Goal: Navigation & Orientation: Find specific page/section

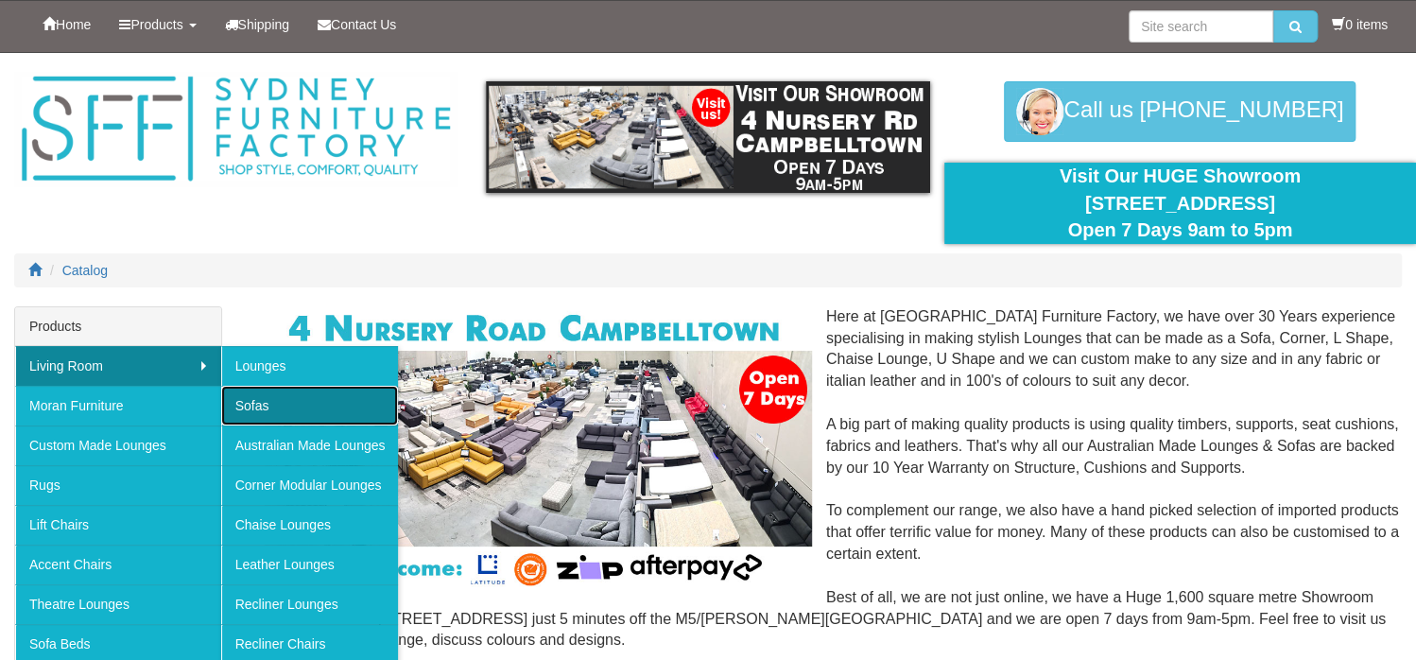
click at [308, 404] on link "Sofas" at bounding box center [310, 406] width 178 height 40
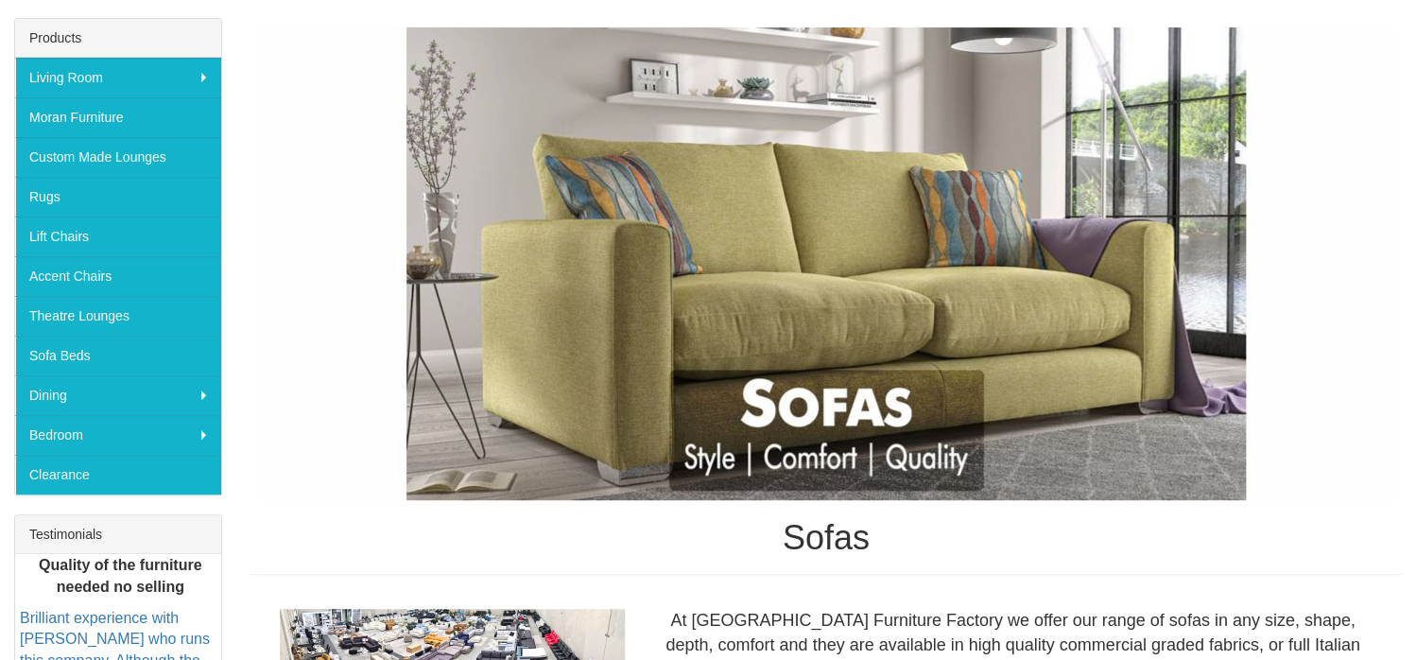
scroll to position [189, 0]
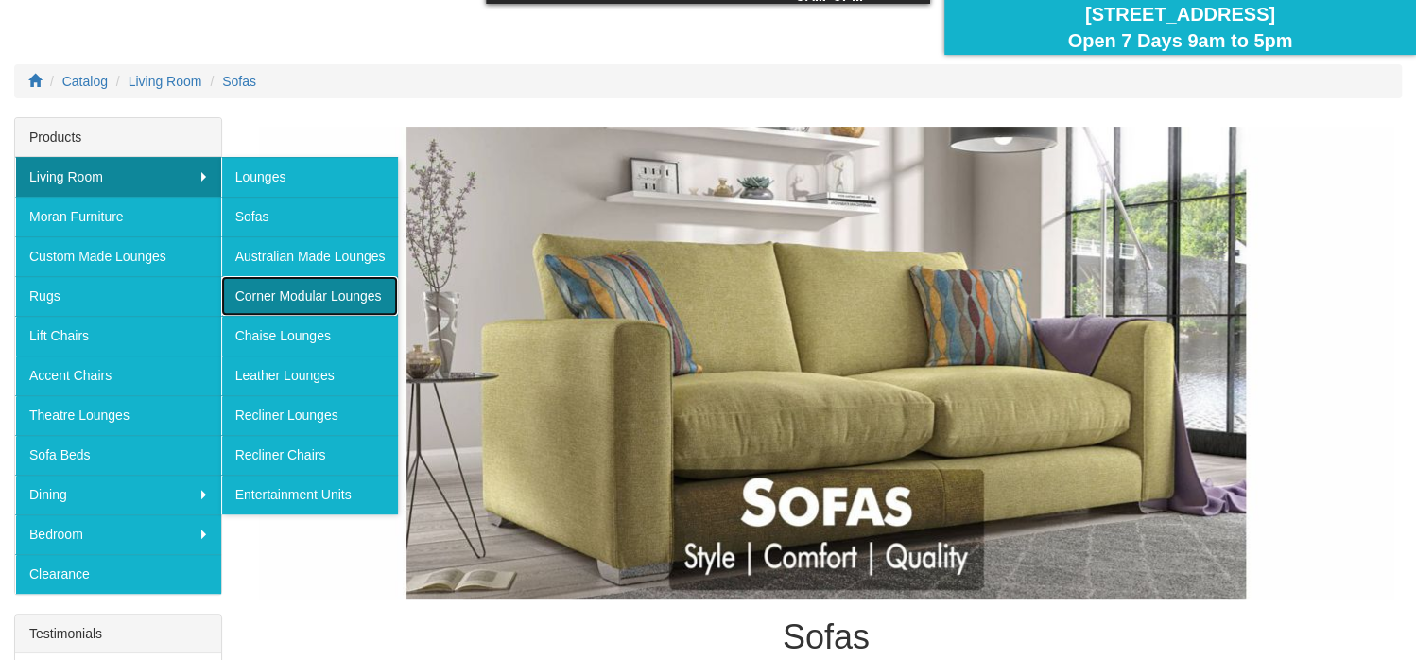
click at [287, 298] on link "Corner Modular Lounges" at bounding box center [310, 296] width 178 height 40
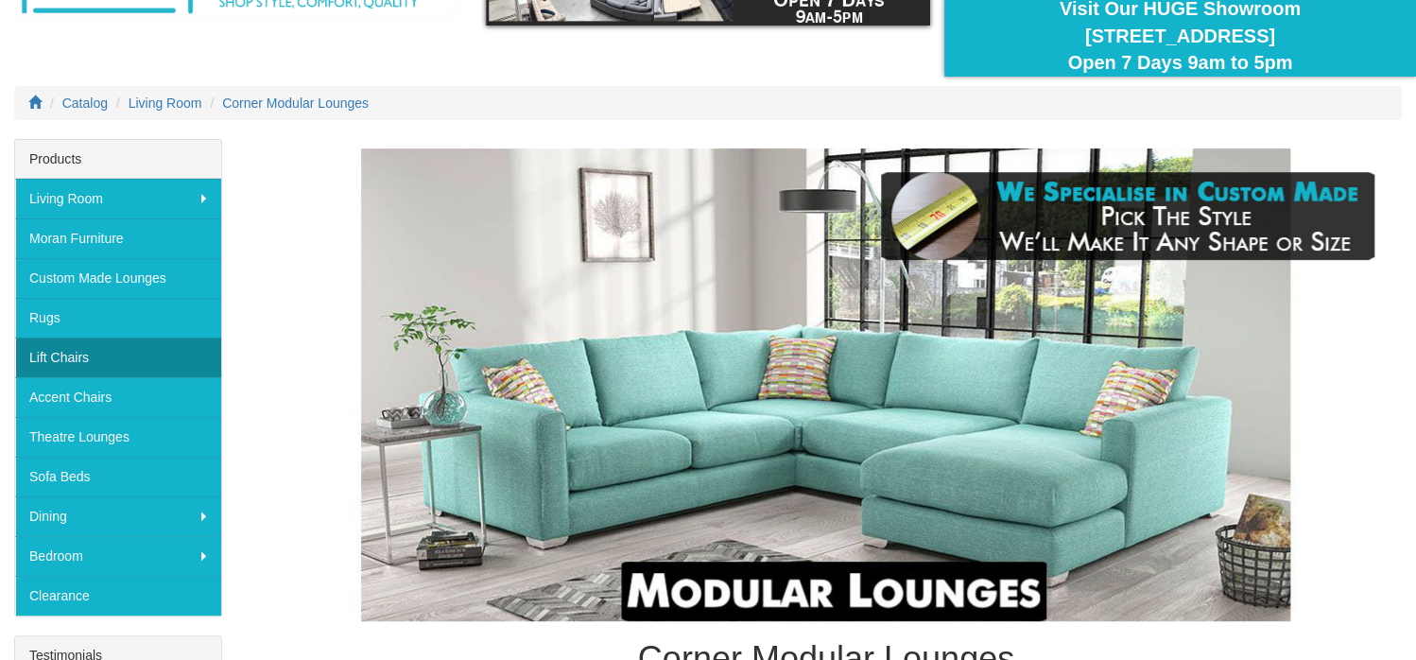
scroll to position [189, 0]
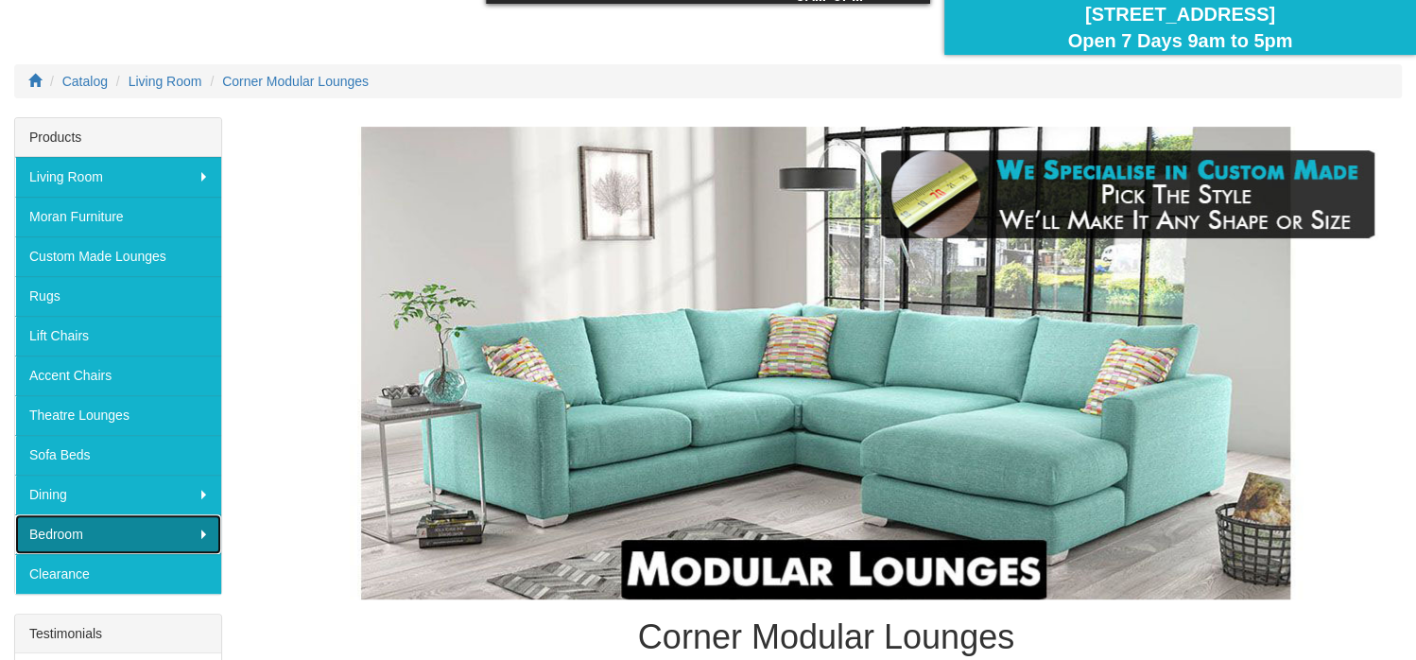
click at [136, 530] on link "Bedroom" at bounding box center [118, 534] width 206 height 40
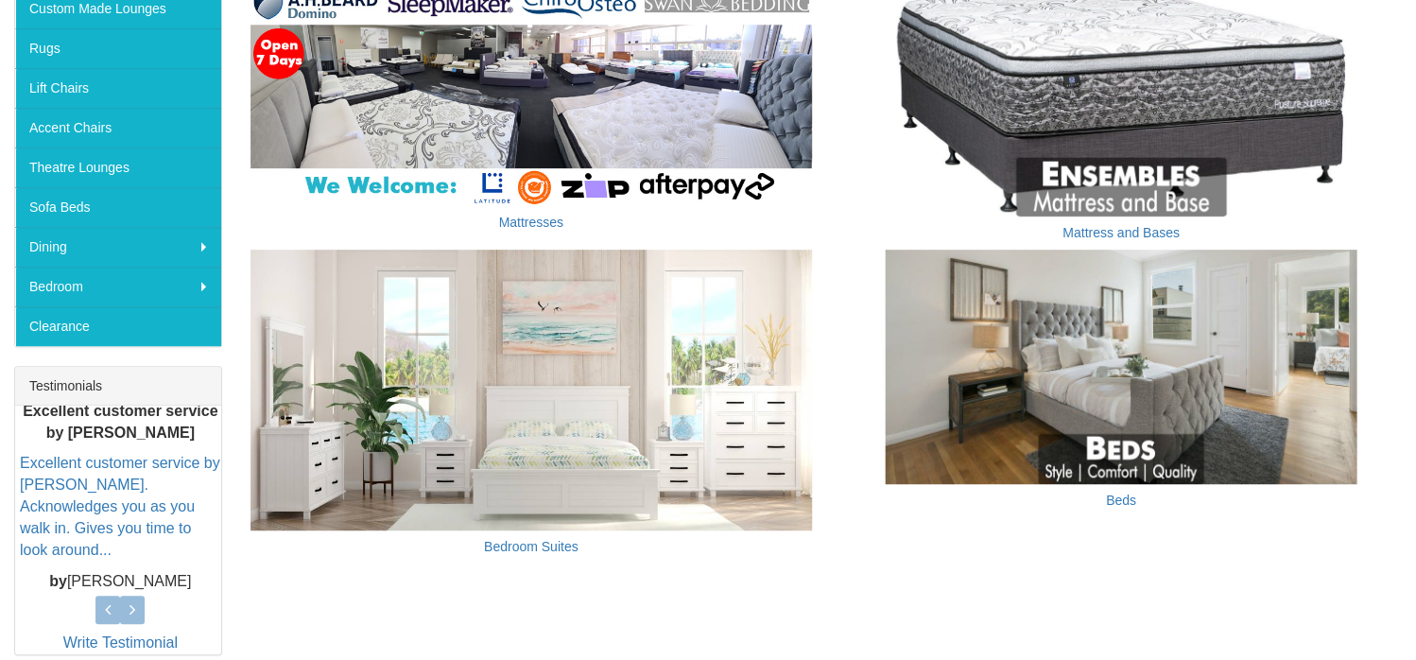
scroll to position [440, 0]
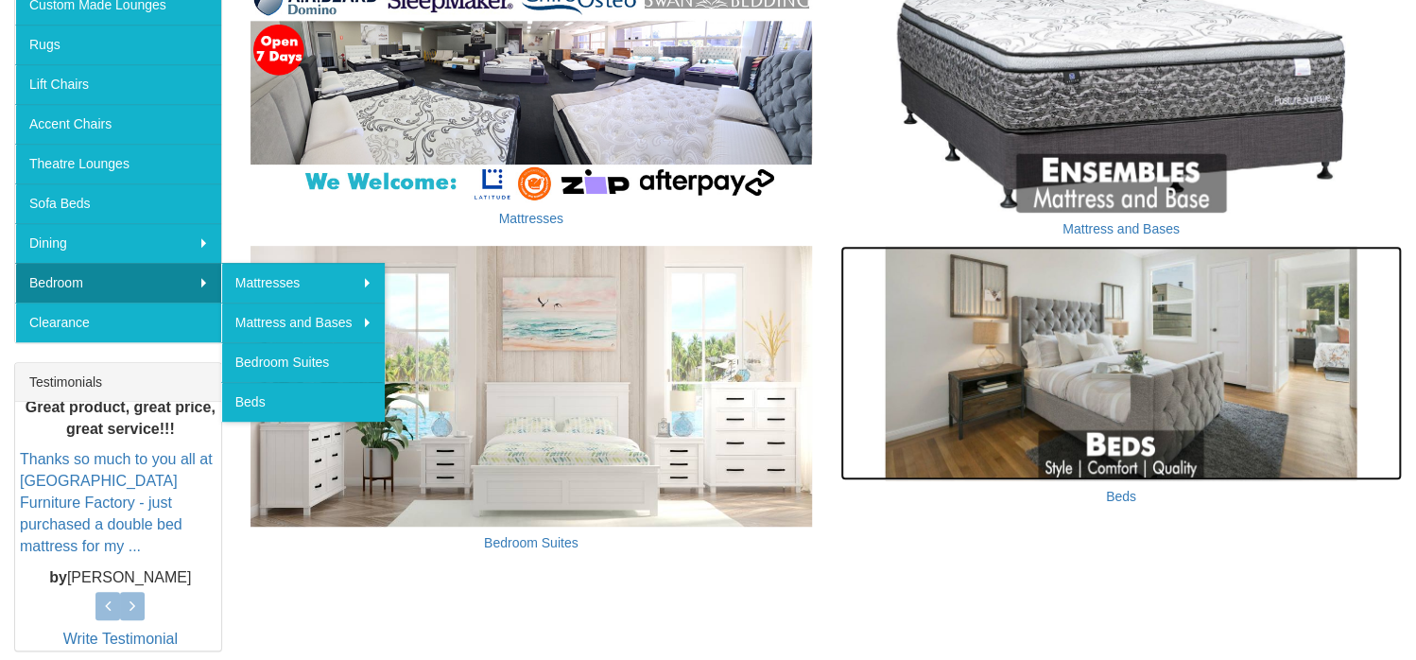
click at [1195, 404] on img at bounding box center [1120, 363] width 561 height 234
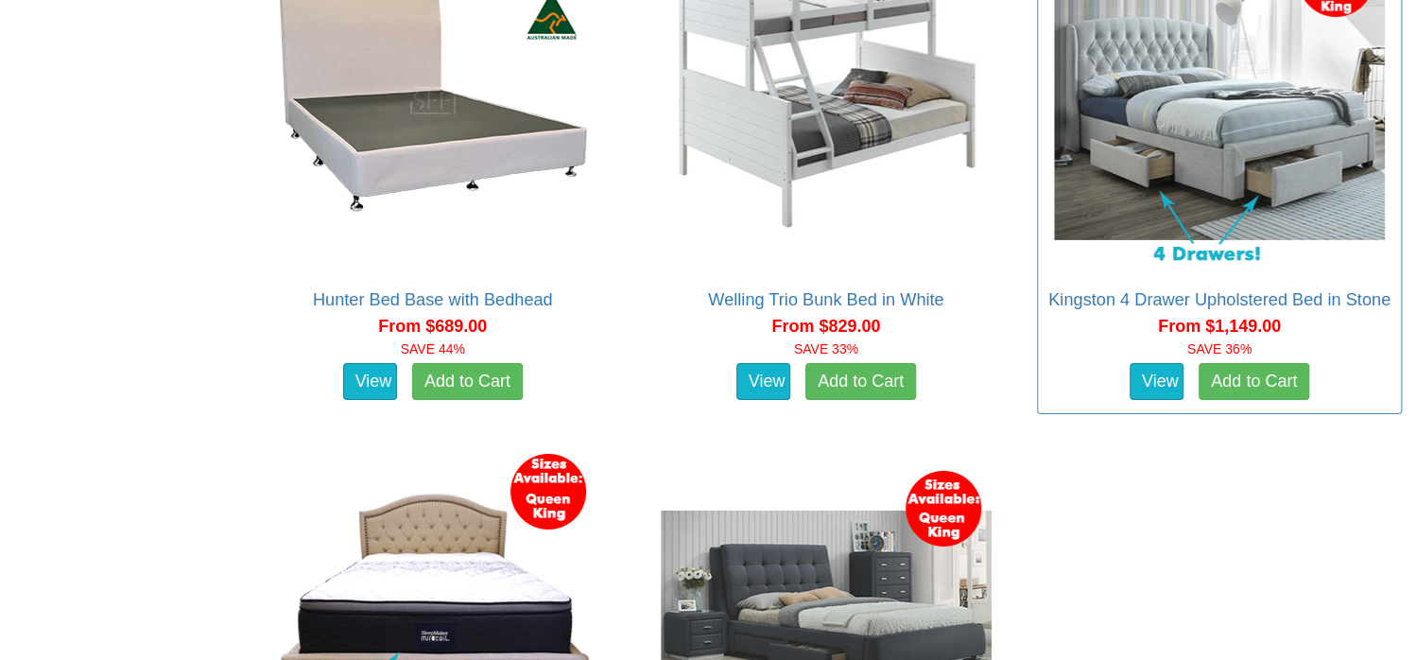
scroll to position [3269, 0]
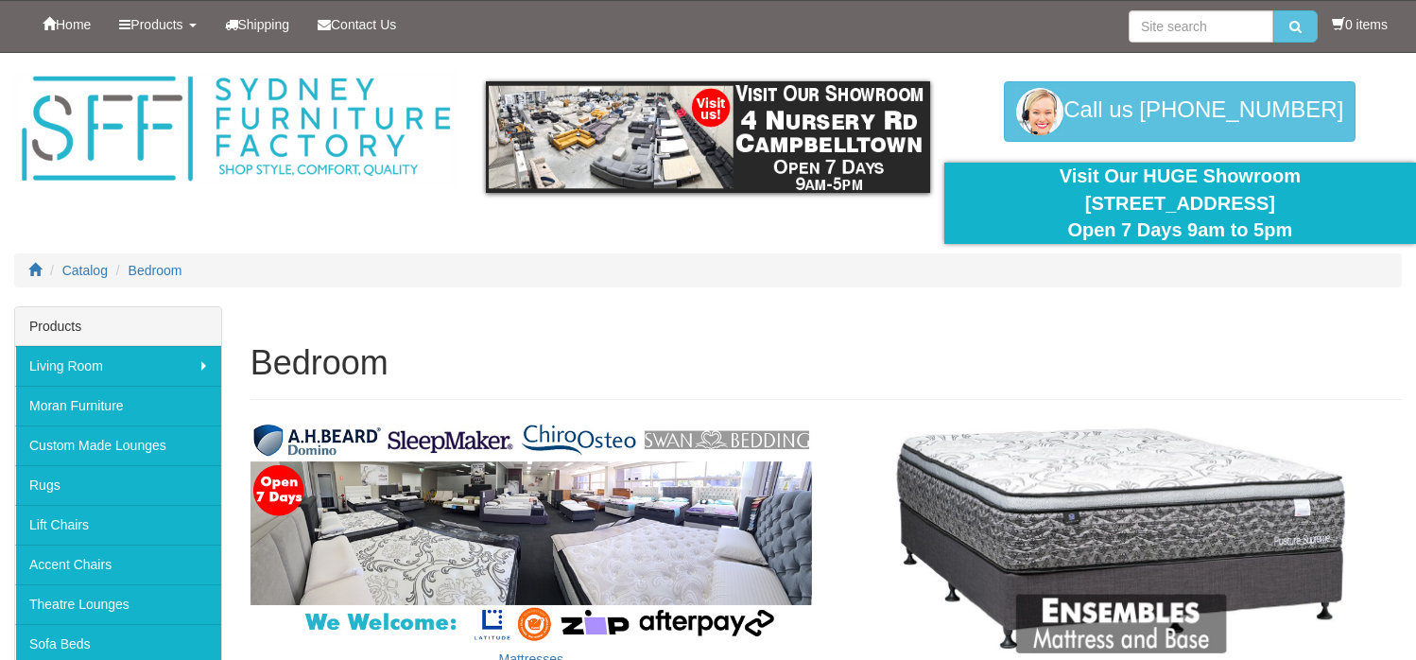
scroll to position [440, 0]
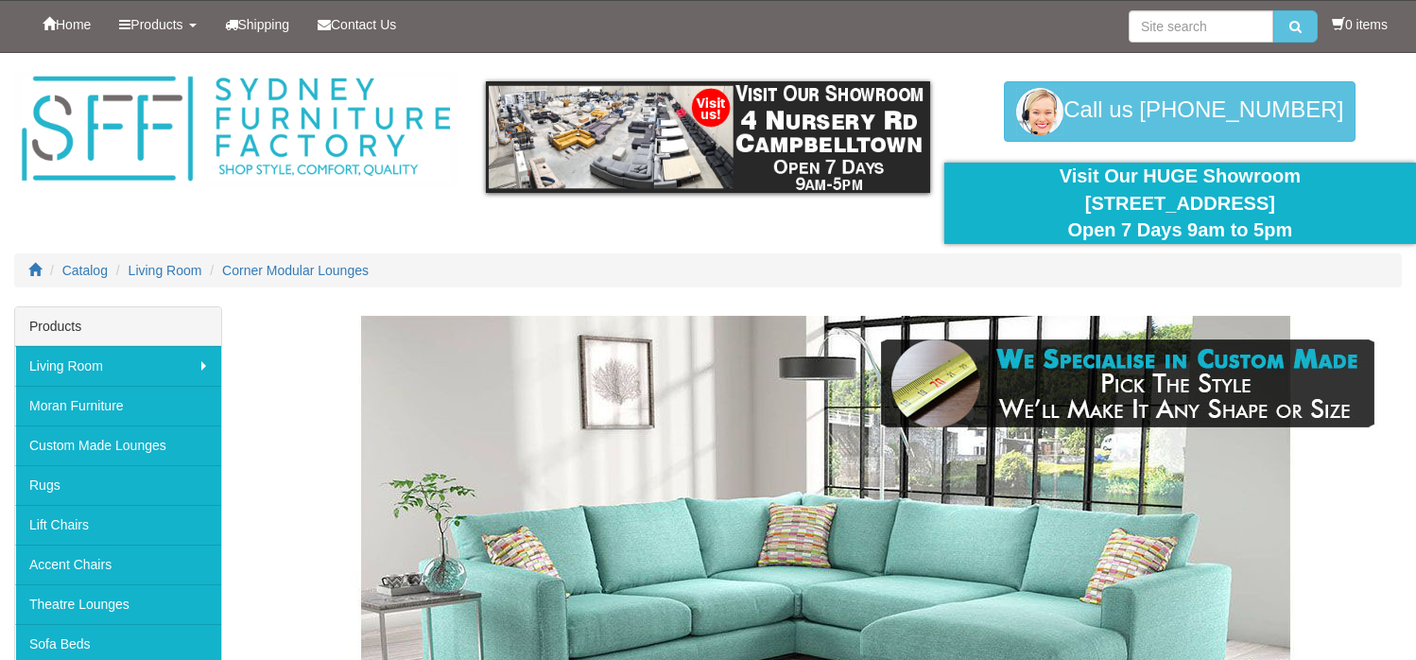
scroll to position [189, 0]
